Goal: Task Accomplishment & Management: Complete application form

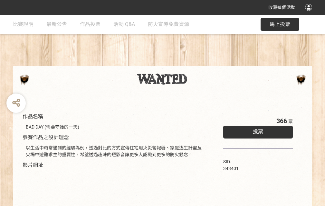
click at [309, 14] on div "收藏這個活動" at bounding box center [162, 7] width 325 height 15
click at [201, 63] on div "作品名稱 BAD DAY (需要守護的一天) 參賽作品之設計理念 以生活中時常遇到的經驗為例，透過對比的方式宣傳住宅用火災警報器、家庭逃生計畫及火場中避難求生…" at bounding box center [162, 150] width 325 height 271
click at [256, 130] on span "投票" at bounding box center [258, 132] width 10 height 6
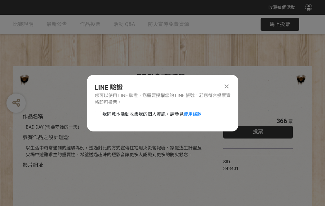
click at [97, 113] on div at bounding box center [98, 114] width 6 height 6
checkbox input "true"
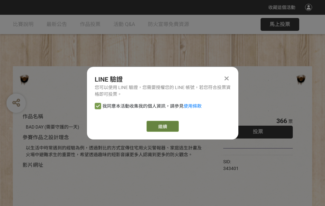
click at [162, 127] on link "繼續" at bounding box center [163, 126] width 32 height 11
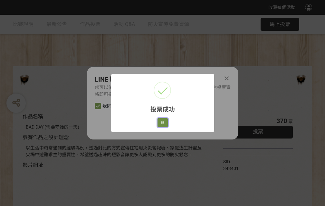
click at [161, 122] on button "好" at bounding box center [162, 122] width 10 height 9
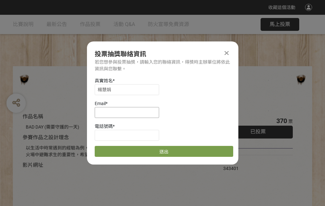
click at [129, 112] on input at bounding box center [127, 112] width 64 height 11
type input "[EMAIL_ADDRESS][DOMAIN_NAME]"
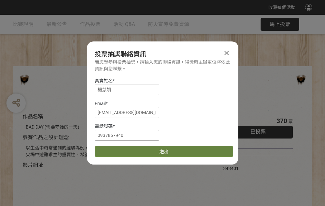
type input "0937867940"
click at [113, 149] on button "送出" at bounding box center [164, 151] width 138 height 11
